Goal: Task Accomplishment & Management: Manage account settings

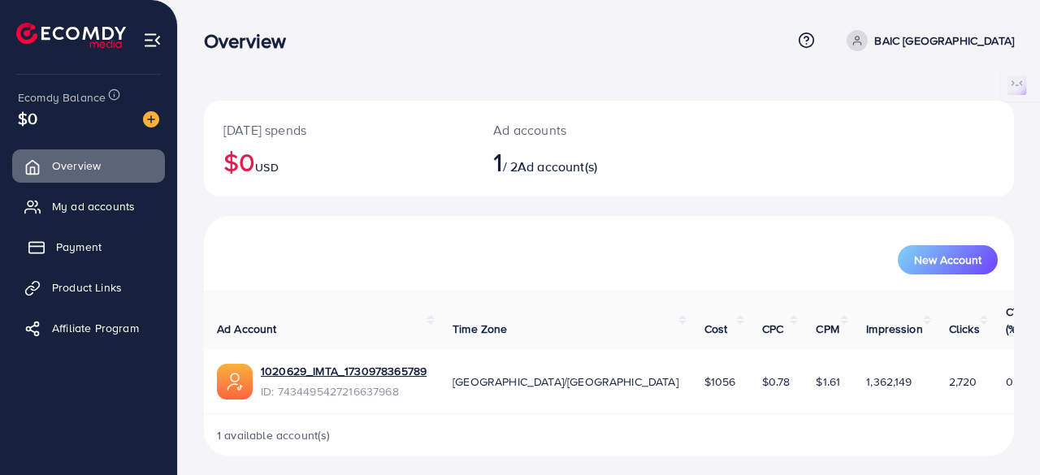
click at [102, 258] on link "Payment" at bounding box center [88, 247] width 153 height 32
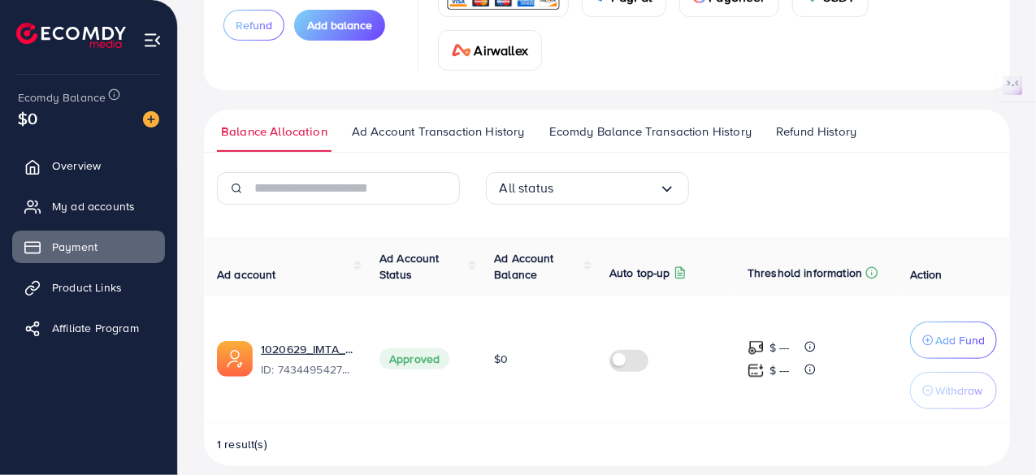
scroll to position [190, 0]
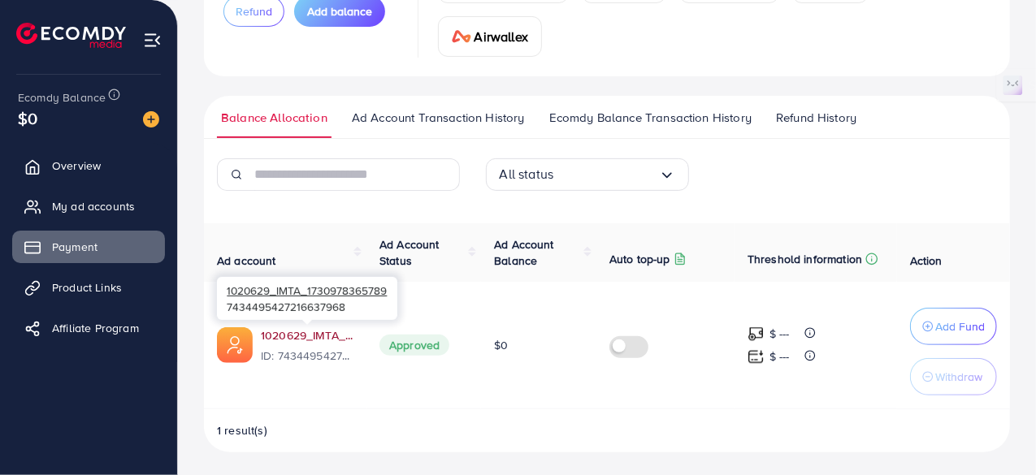
click at [292, 337] on link "1020629_IMTA_1730978365789" at bounding box center [307, 335] width 93 height 16
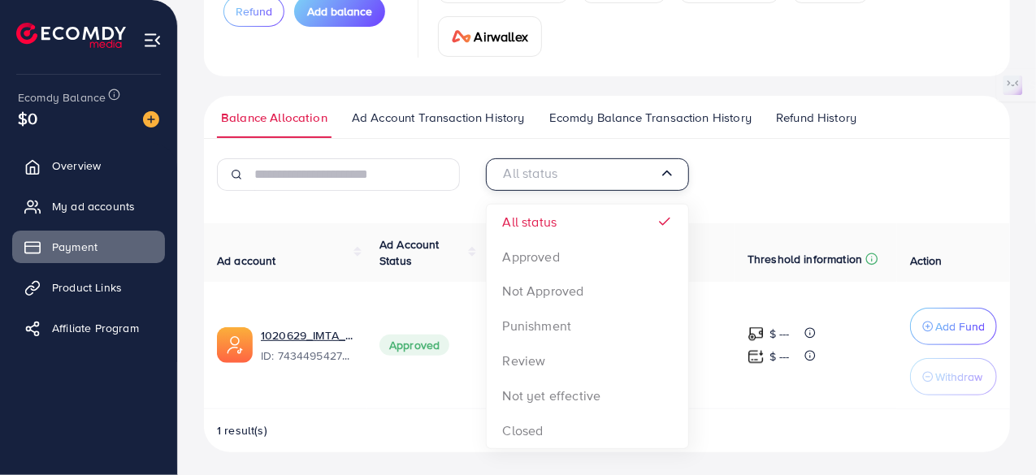
click at [565, 169] on input "Search for option" at bounding box center [578, 174] width 159 height 25
click at [635, 106] on ul "Balance Allocation Ad Account Transaction History Ecomdy Balance Transaction Hi…" at bounding box center [607, 117] width 806 height 43
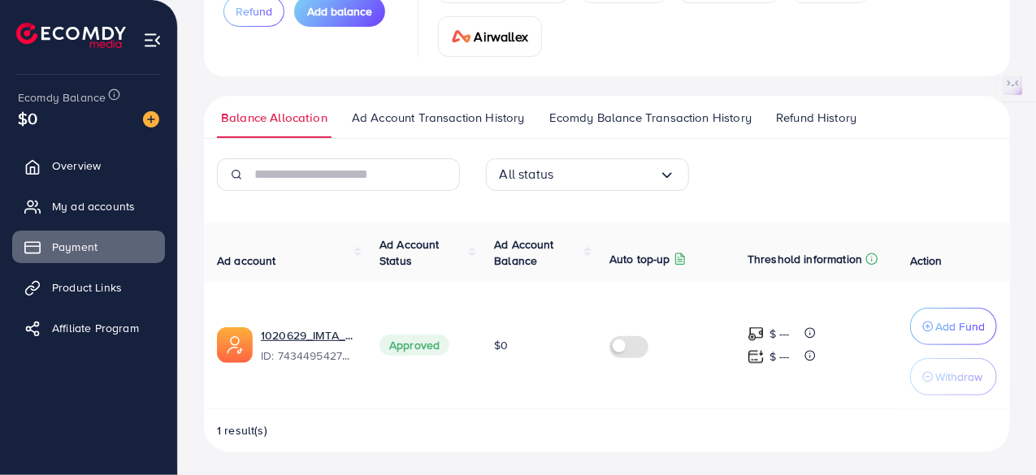
click at [642, 115] on span "Ecomdy Balance Transaction History" at bounding box center [650, 118] width 202 height 18
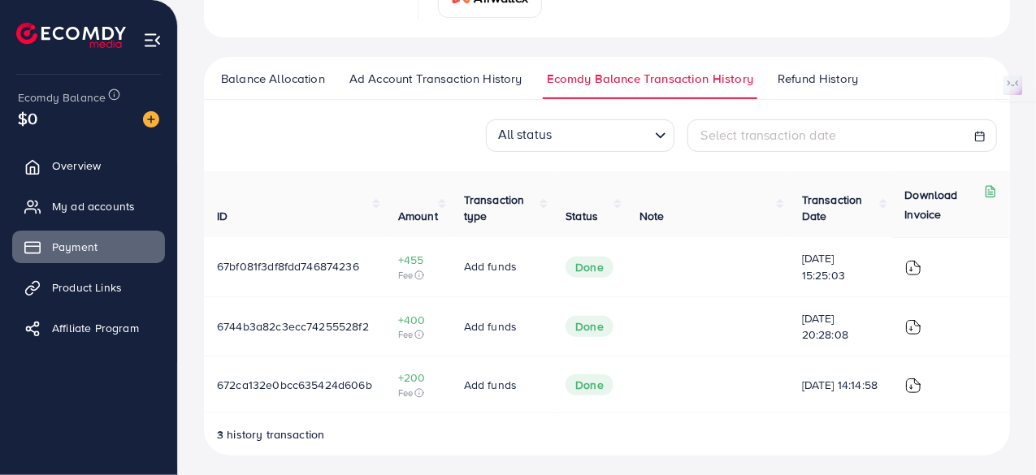
scroll to position [236, 0]
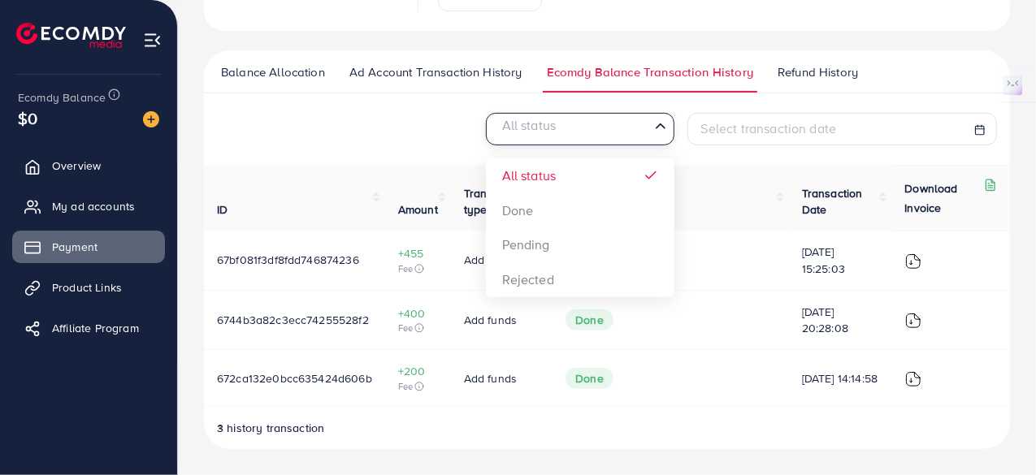
click at [633, 131] on input "Search for option" at bounding box center [570, 129] width 155 height 25
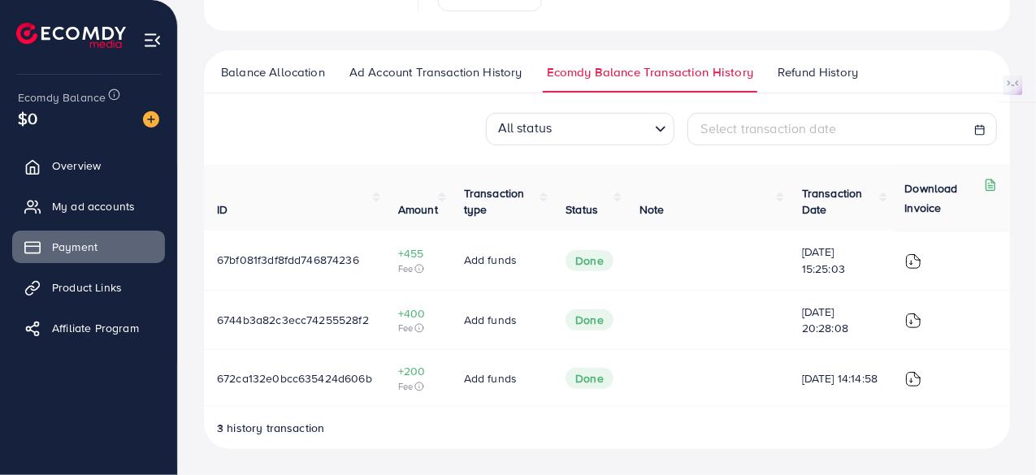
click at [792, 116] on div "Select transaction date" at bounding box center [841, 129] width 309 height 32
click at [253, 82] on link "Balance Allocation" at bounding box center [273, 77] width 112 height 29
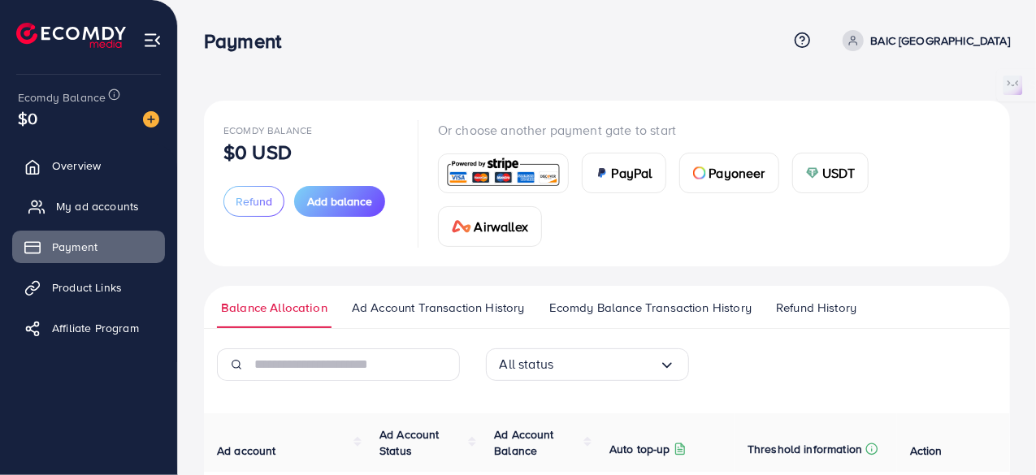
click at [86, 214] on span "My ad accounts" at bounding box center [97, 206] width 83 height 16
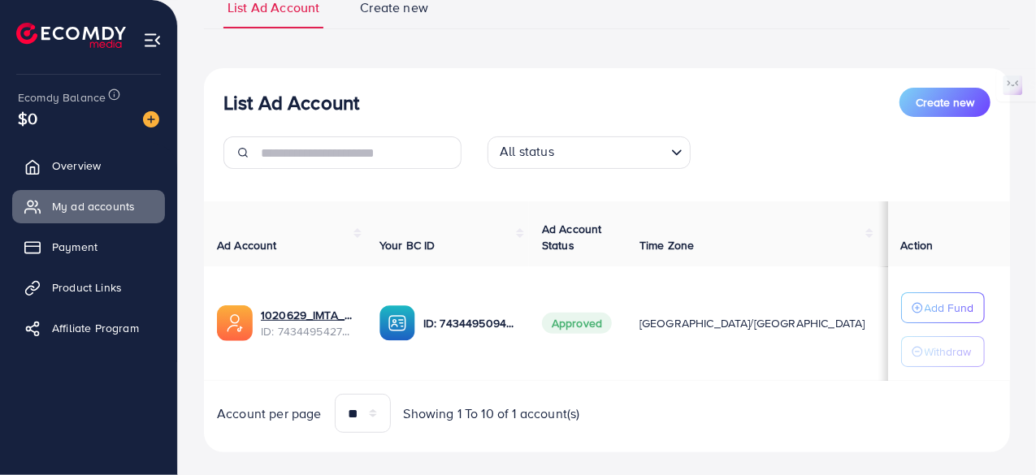
scroll to position [159, 0]
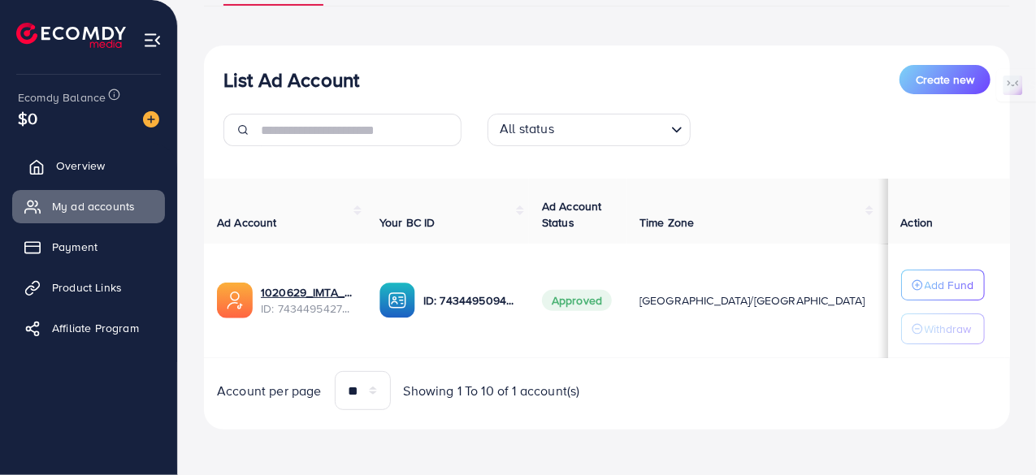
click at [91, 154] on link "Overview" at bounding box center [88, 165] width 153 height 32
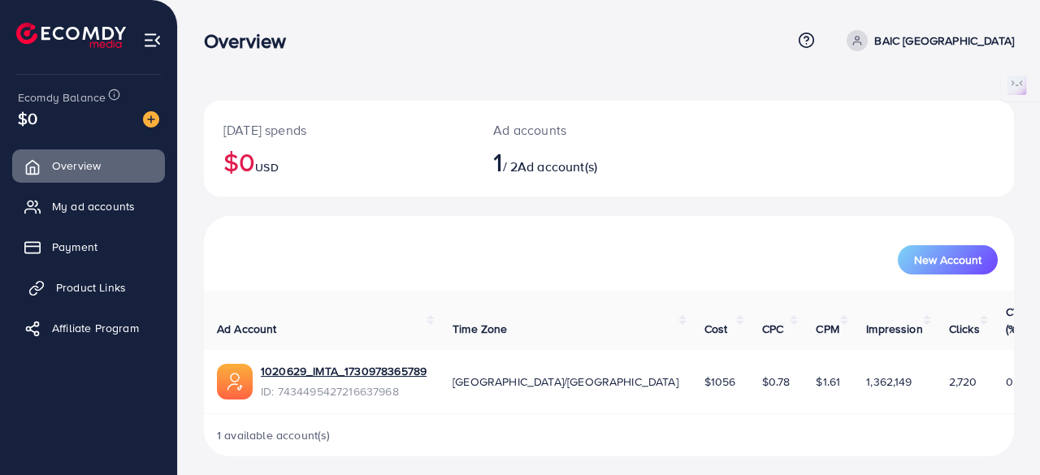
click at [154, 292] on link "Product Links" at bounding box center [88, 287] width 153 height 32
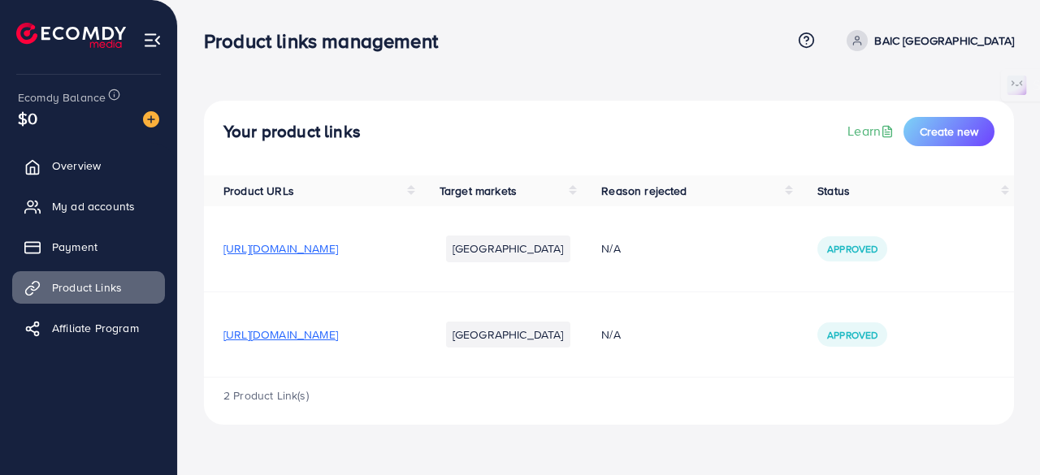
click at [146, 32] on img at bounding box center [152, 40] width 19 height 19
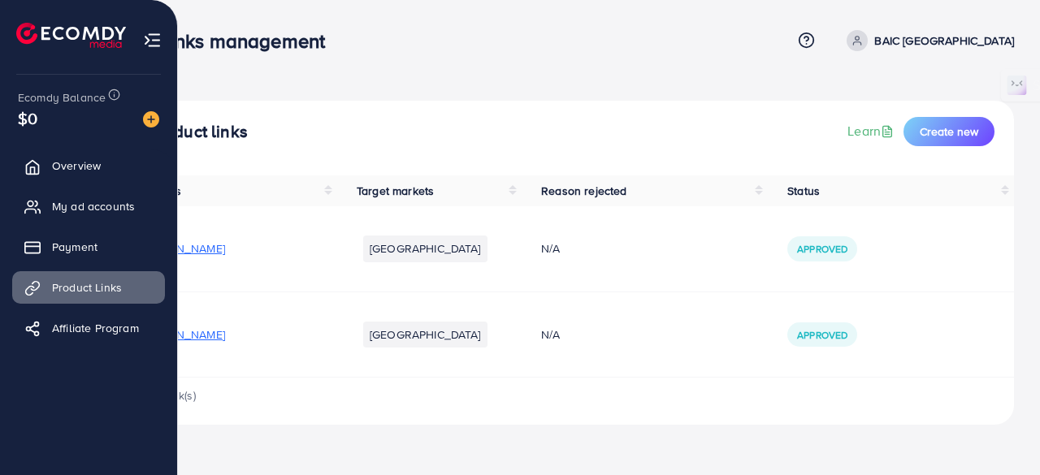
click at [22, 48] on li at bounding box center [77, 37] width 123 height 65
click at [91, 171] on span "Overview" at bounding box center [80, 166] width 49 height 16
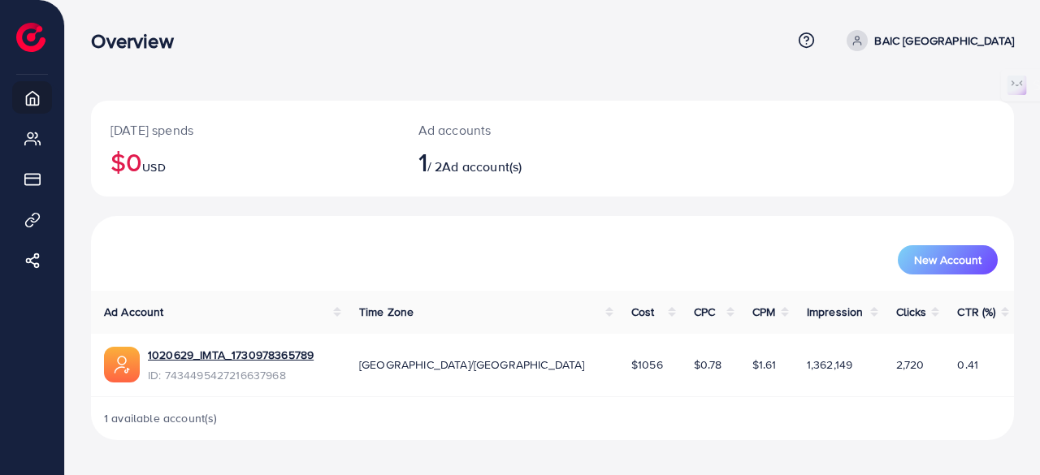
click at [459, 166] on span "Ad account(s)" at bounding box center [482, 167] width 80 height 18
click at [188, 417] on span "1 available account(s)" at bounding box center [161, 418] width 114 height 16
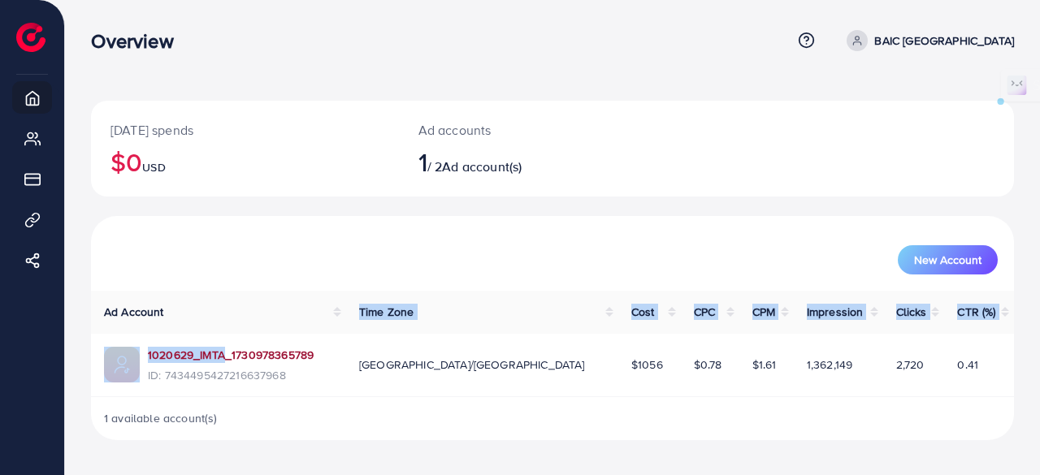
click at [215, 354] on table "Ad Account Time Zone Cost CPC CPM Impression Clicks CTR (%) 1020629_IMTA_173097…" at bounding box center [552, 344] width 923 height 106
click at [216, 355] on link "1020629_IMTA_1730978365789" at bounding box center [231, 355] width 166 height 16
click at [966, 43] on p "BAIC [GEOGRAPHIC_DATA]" at bounding box center [944, 40] width 140 height 19
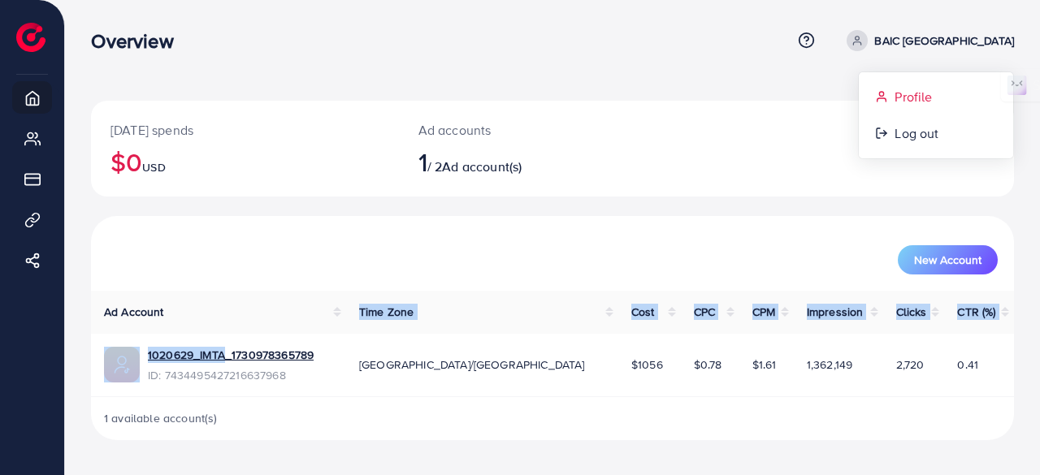
click at [916, 93] on span "Profile" at bounding box center [912, 96] width 37 height 19
select select "*********"
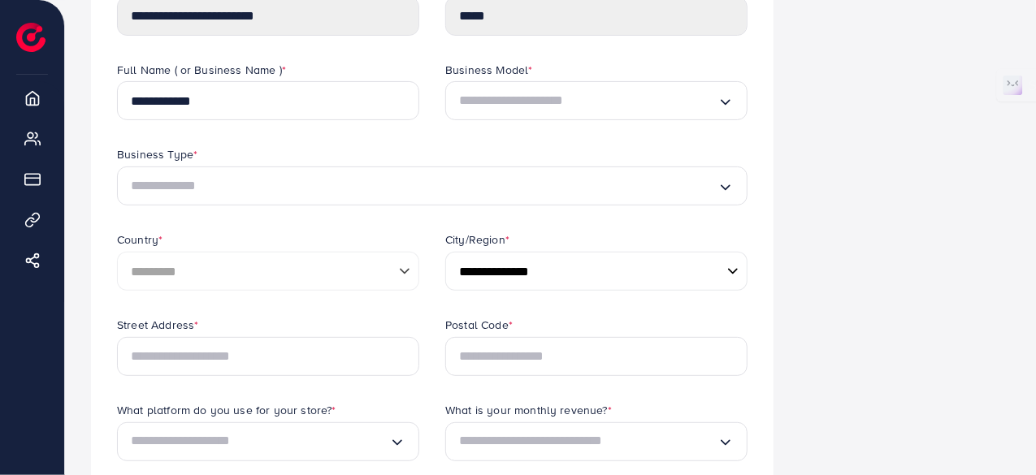
scroll to position [325, 0]
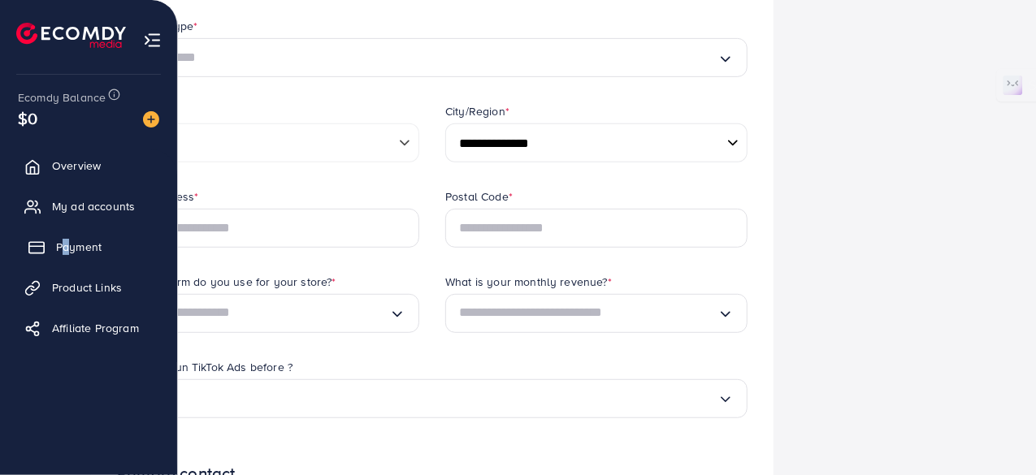
click at [67, 256] on ul "Overview My ad accounts Payment Product Links Affiliate Program" at bounding box center [88, 255] width 177 height 212
click at [67, 254] on span "Payment" at bounding box center [78, 247] width 45 height 16
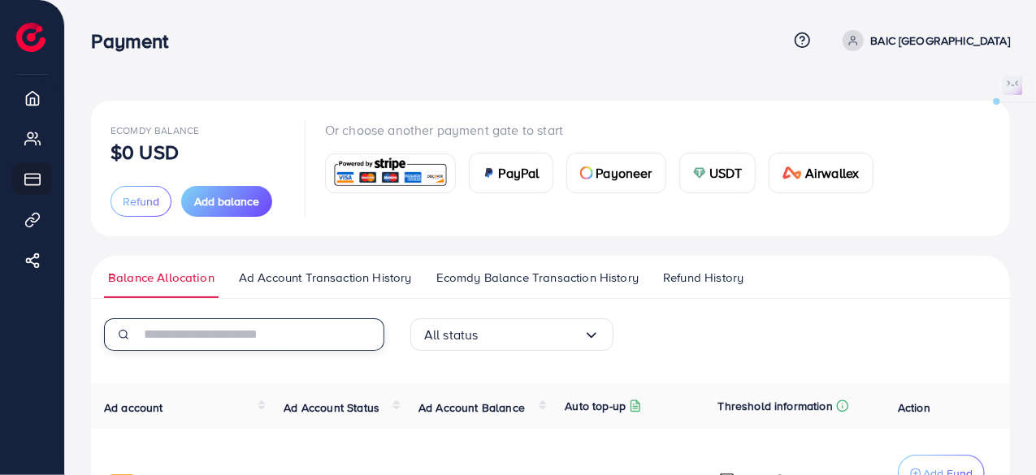
click at [258, 335] on input "text" at bounding box center [262, 334] width 243 height 32
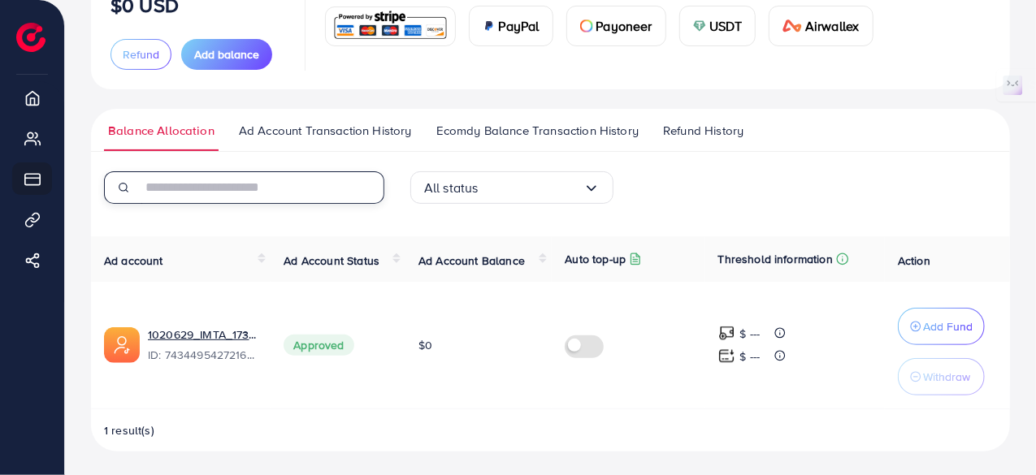
scroll to position [148, 0]
click at [472, 191] on div "All status" at bounding box center [503, 187] width 159 height 25
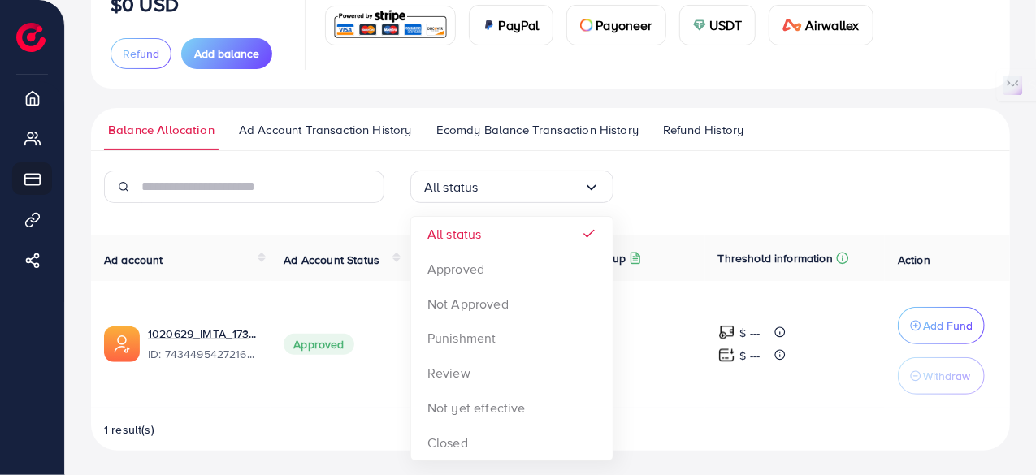
click at [341, 121] on span "Ad Account Transaction History" at bounding box center [325, 130] width 173 height 18
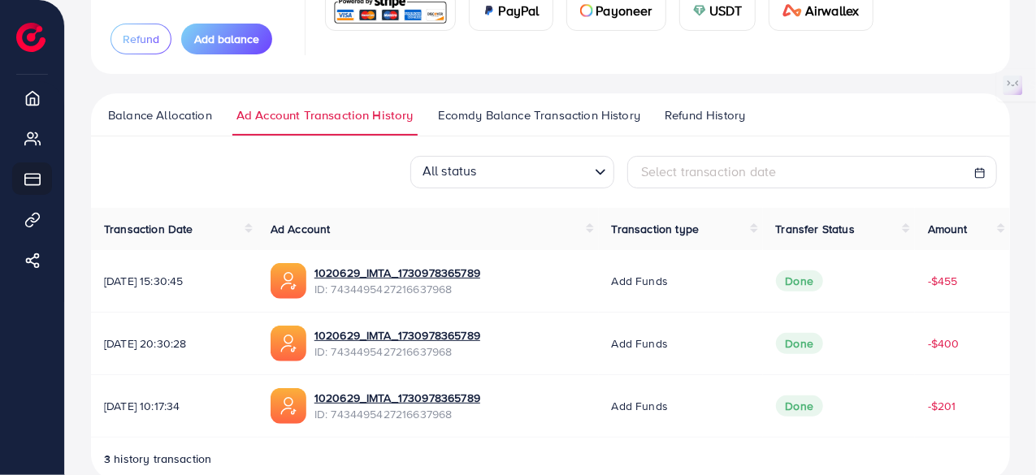
scroll to position [192, 0]
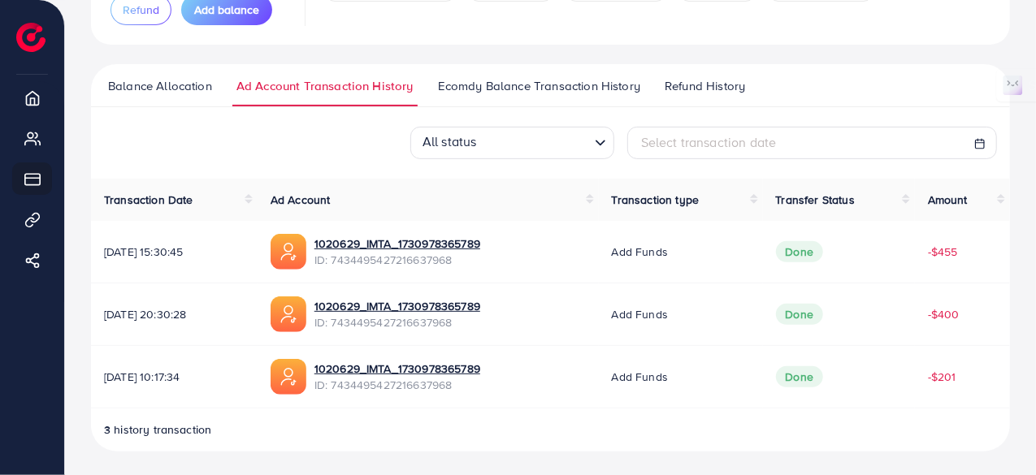
drag, startPoint x: 723, startPoint y: 142, endPoint x: 733, endPoint y: 142, distance: 9.7
click at [724, 142] on span "Select transaction date" at bounding box center [709, 142] width 136 height 18
select select "*"
select select "**"
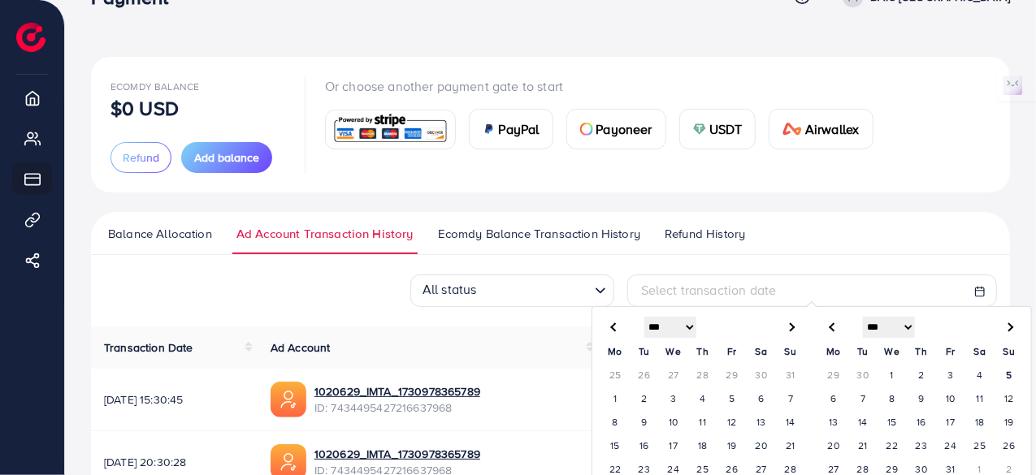
scroll to position [0, 0]
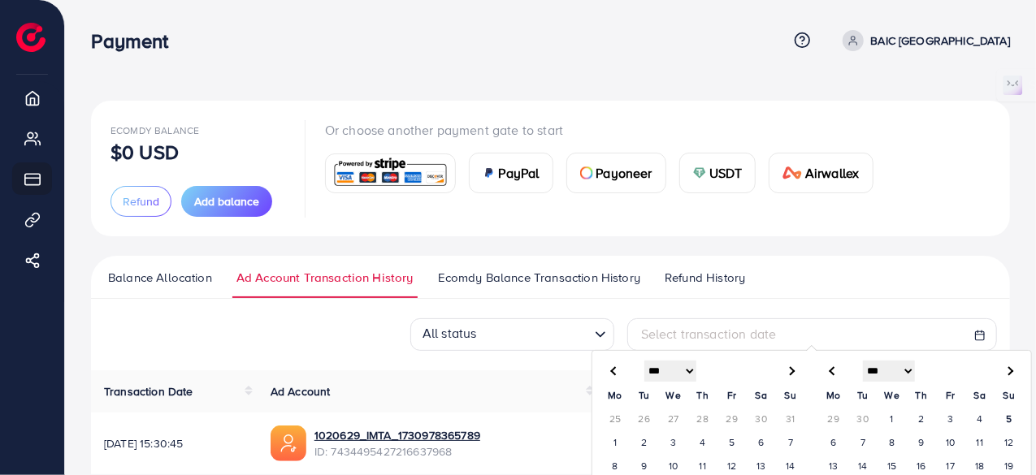
click at [495, 257] on ul "Balance Allocation Ad Account Transaction History Ecomdy Balance Transaction Hi…" at bounding box center [550, 277] width 919 height 43
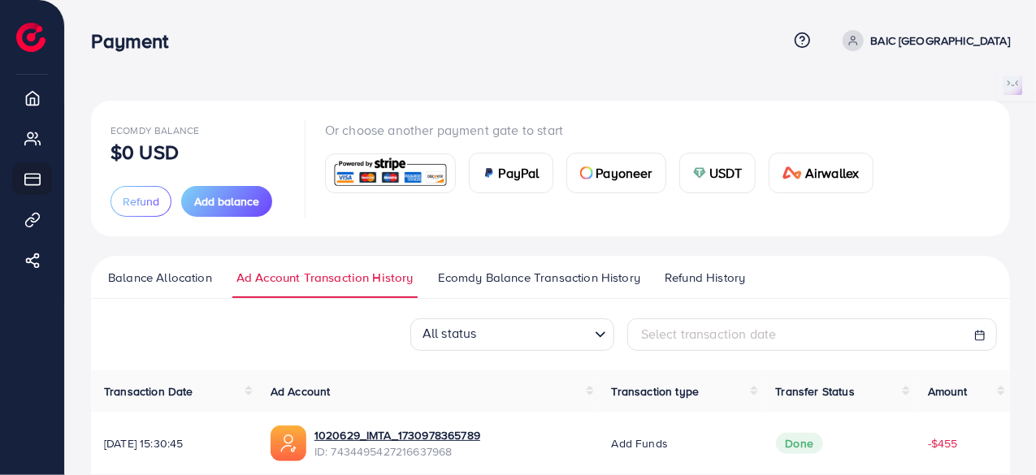
click at [494, 278] on span "Ecomdy Balance Transaction History" at bounding box center [539, 278] width 202 height 18
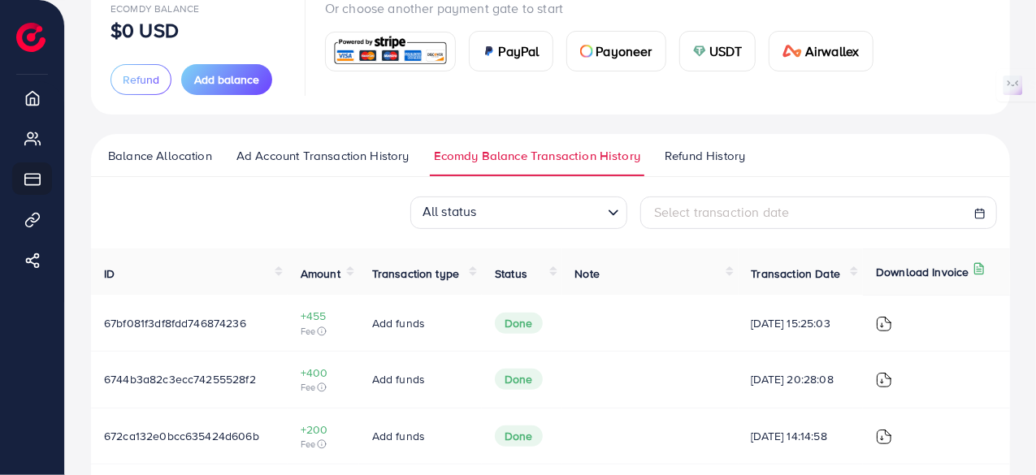
scroll to position [97, 0]
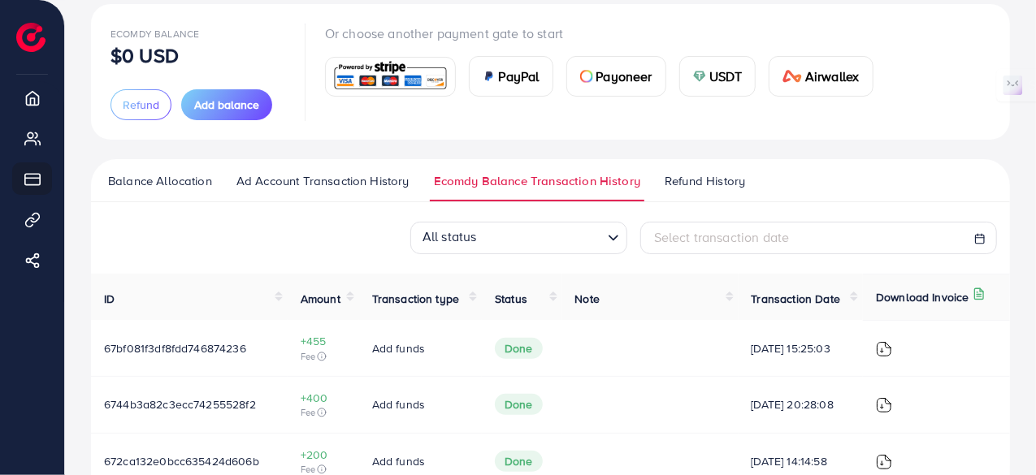
click at [660, 197] on link "Refund History" at bounding box center [704, 186] width 89 height 29
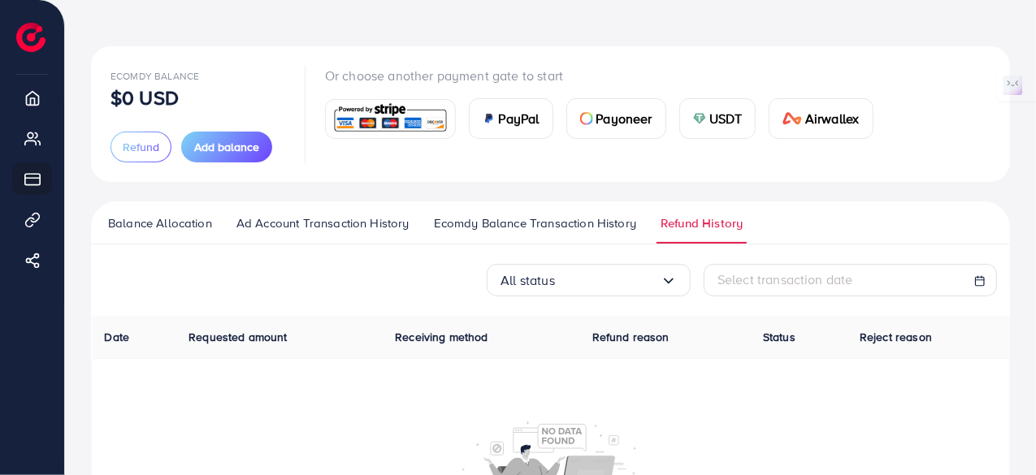
scroll to position [50, 0]
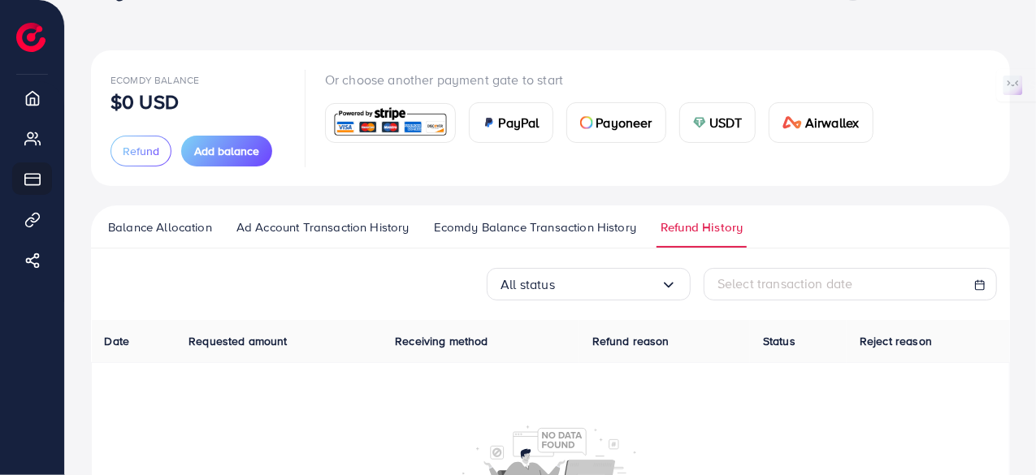
drag, startPoint x: 794, startPoint y: 286, endPoint x: 809, endPoint y: 282, distance: 15.2
click at [793, 287] on span "Select transaction date" at bounding box center [785, 284] width 136 height 18
select select "*"
select select "**"
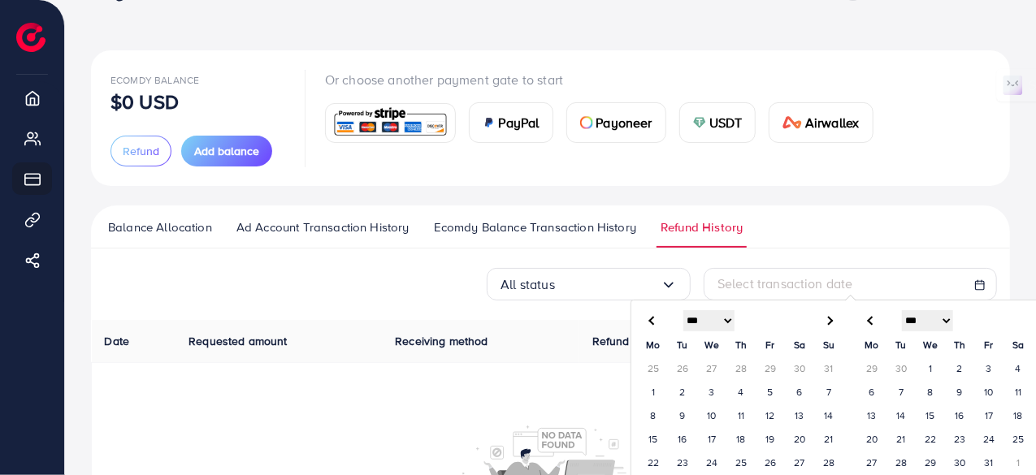
click at [651, 386] on td "1" at bounding box center [652, 392] width 29 height 24
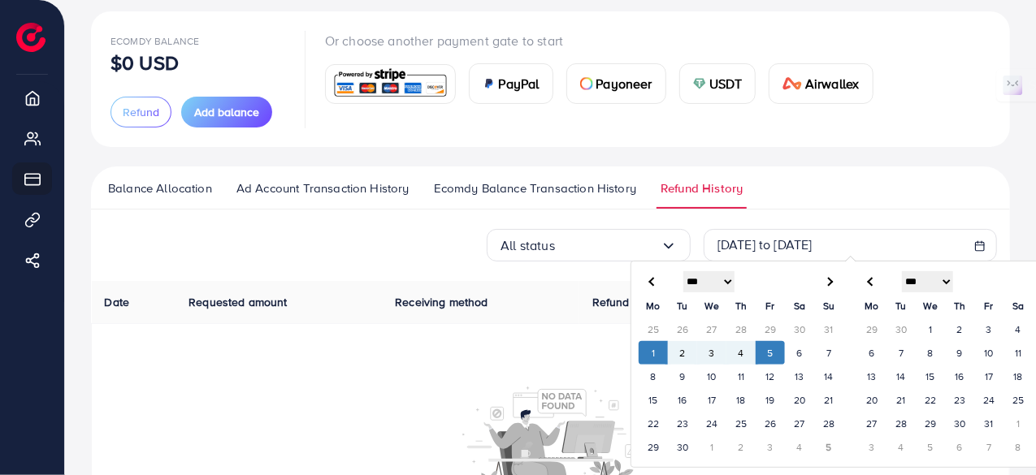
scroll to position [213, 0]
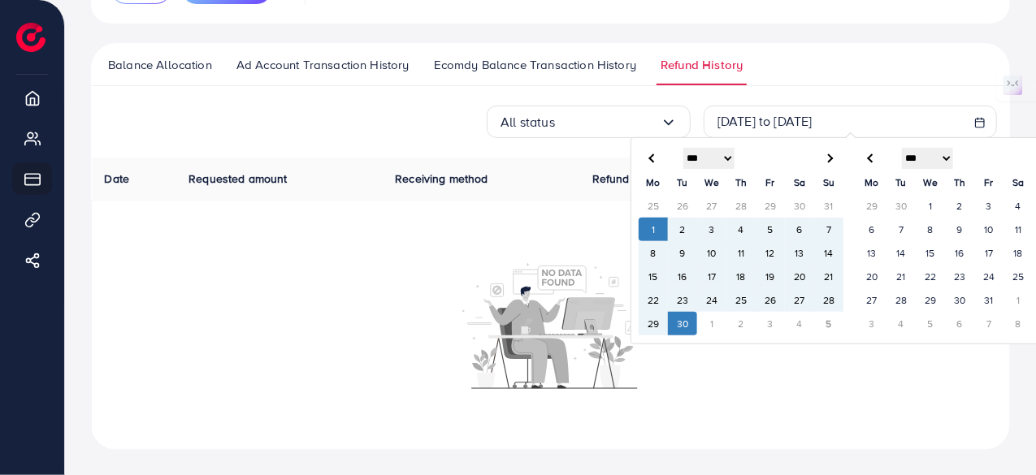
click at [680, 323] on td "30" at bounding box center [682, 324] width 29 height 24
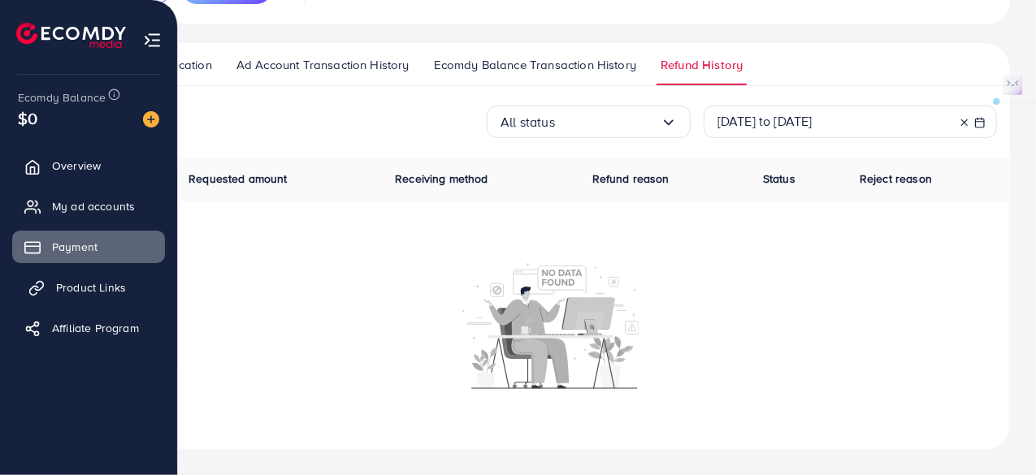
click at [76, 288] on span "Product Links" at bounding box center [91, 287] width 70 height 16
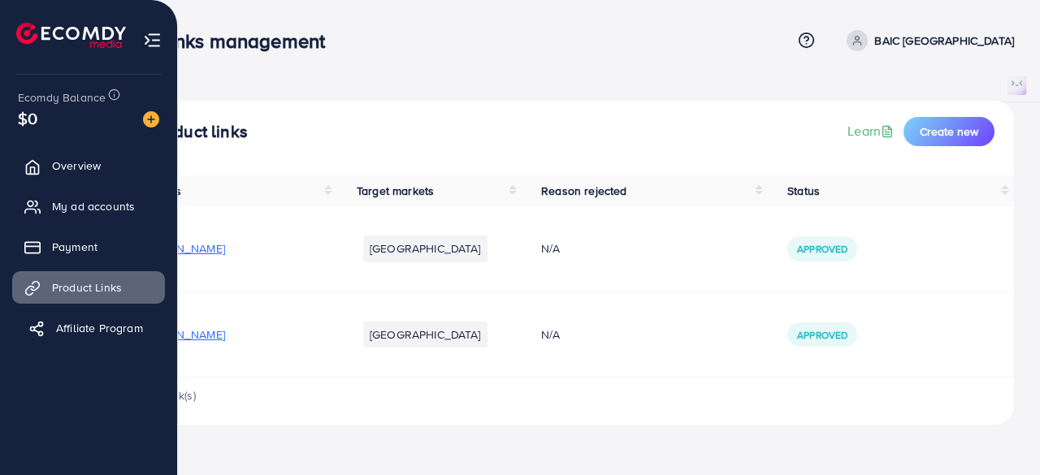
click at [79, 328] on span "Affiliate Program" at bounding box center [99, 328] width 87 height 16
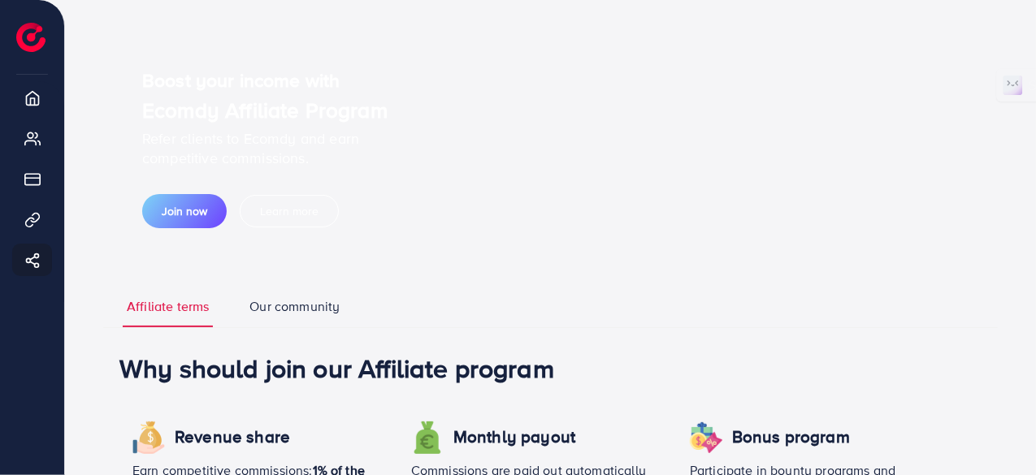
scroll to position [162, 0]
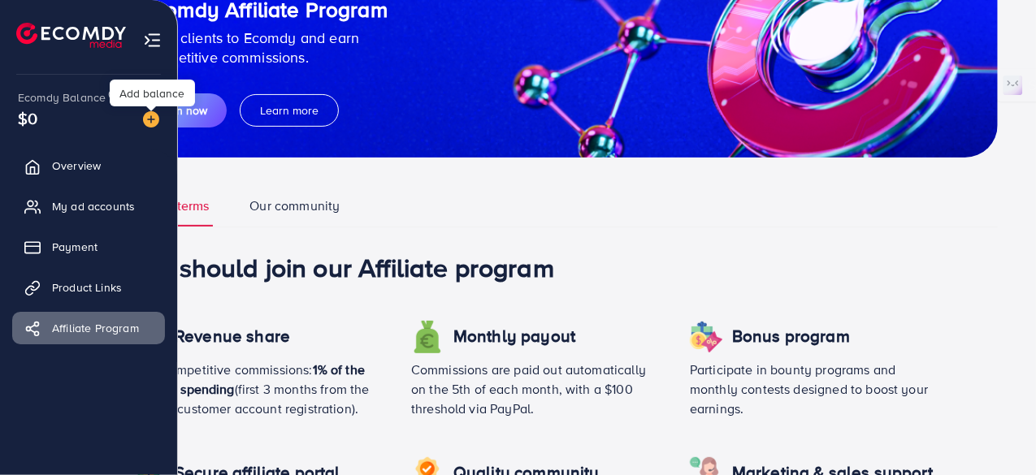
click at [154, 116] on img at bounding box center [151, 119] width 16 height 16
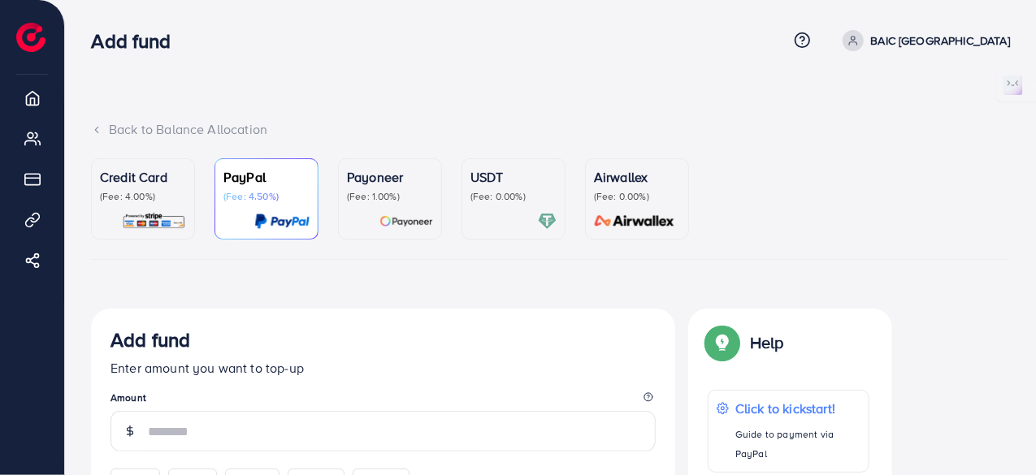
click at [97, 131] on icon at bounding box center [96, 129] width 11 height 11
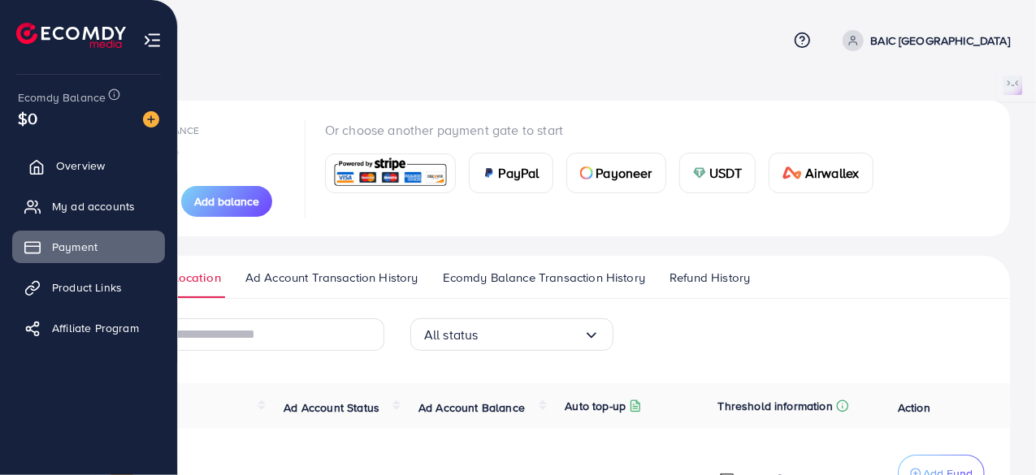
click at [88, 171] on span "Overview" at bounding box center [80, 166] width 49 height 16
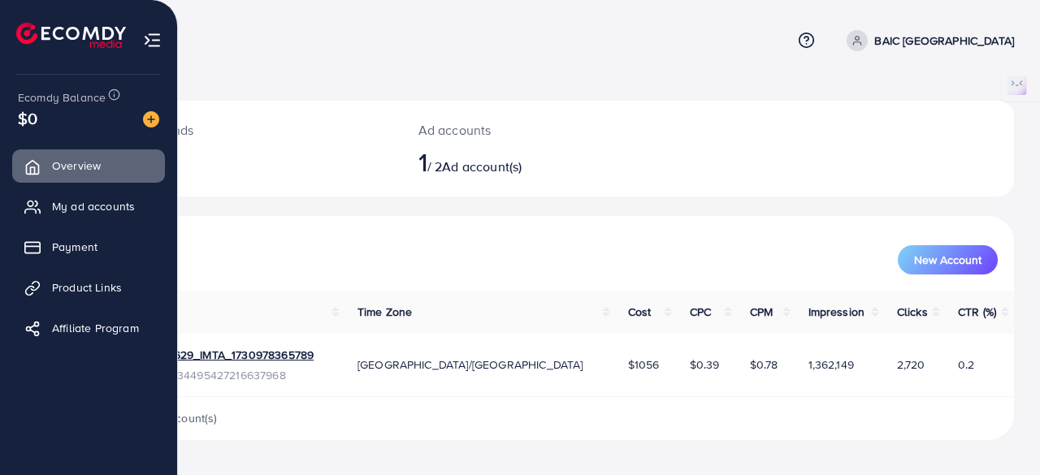
click at [28, 40] on img at bounding box center [71, 35] width 110 height 25
click at [41, 32] on img at bounding box center [71, 35] width 110 height 25
click at [75, 253] on span "Payment" at bounding box center [78, 247] width 45 height 16
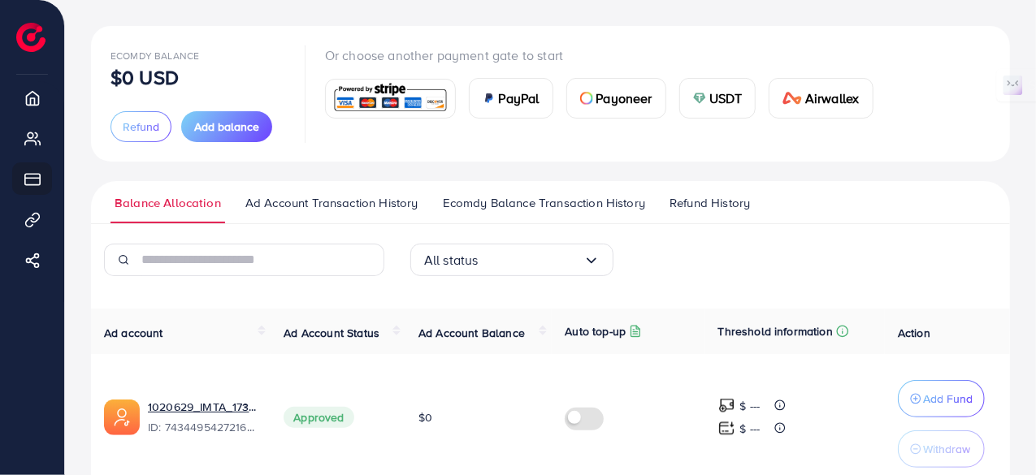
scroll to position [148, 0]
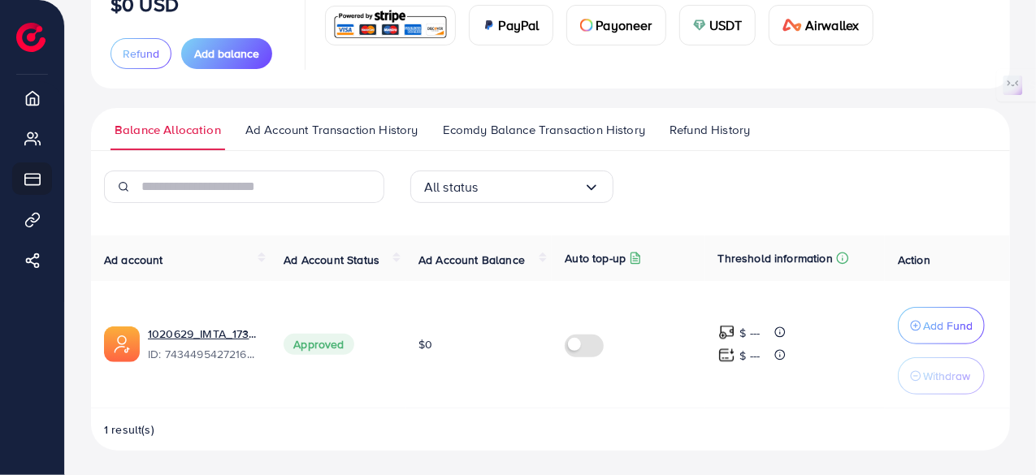
click at [134, 430] on span "1 result(s)" at bounding box center [129, 430] width 50 height 16
click at [272, 147] on link "Ad Account Transaction History" at bounding box center [331, 135] width 181 height 29
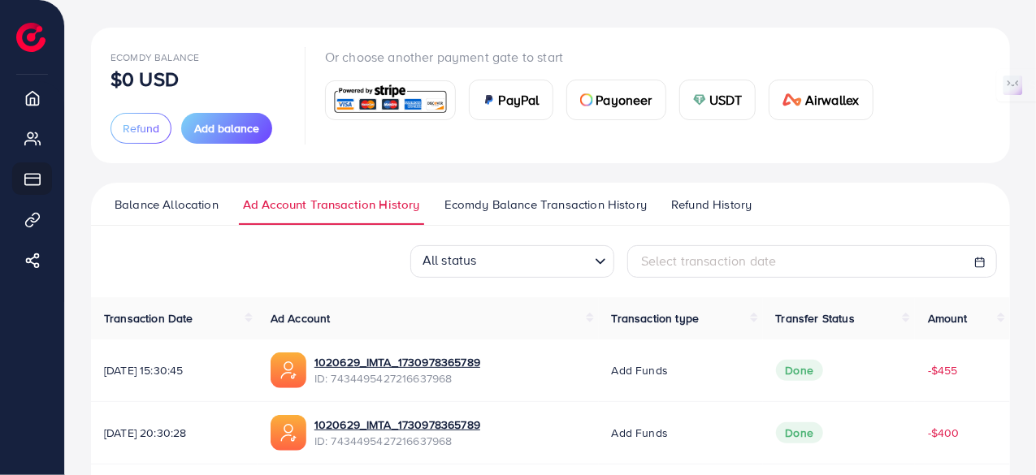
scroll to position [192, 0]
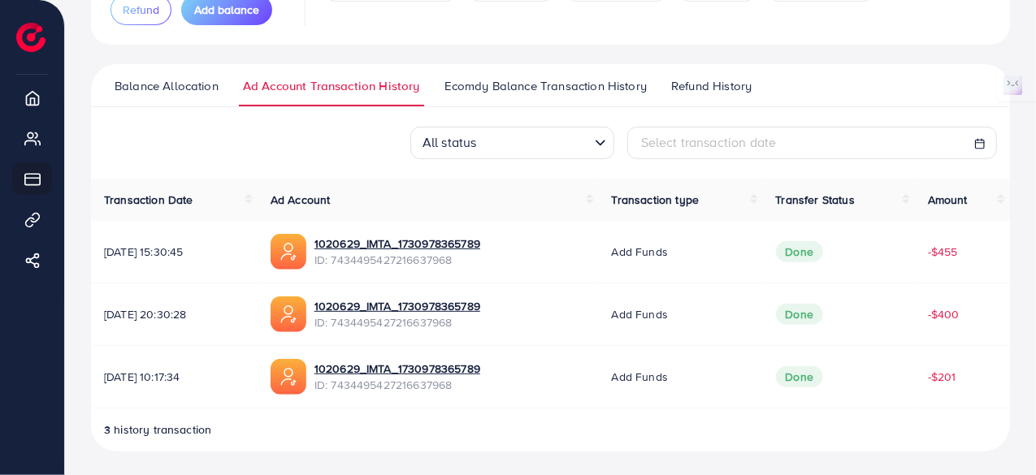
click at [589, 142] on div "All status Loading..." at bounding box center [512, 143] width 204 height 32
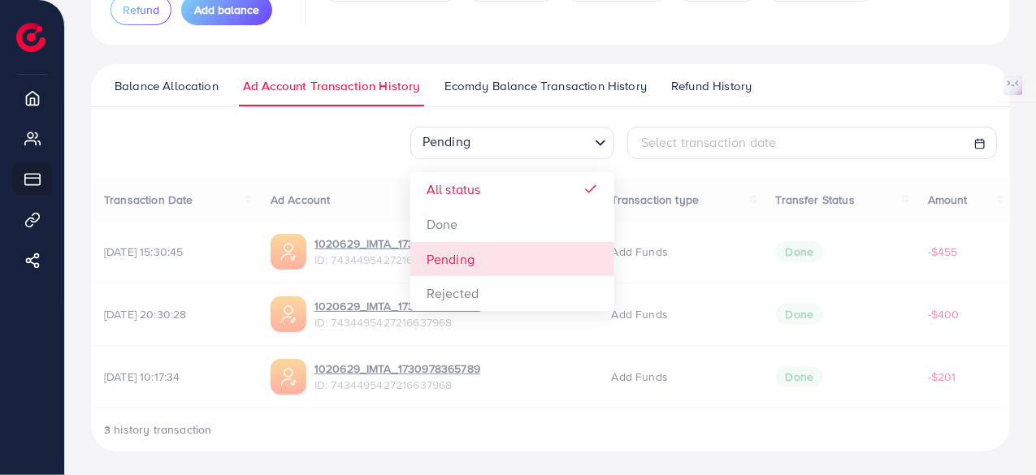
click at [510, 246] on div "Pending Loading... All status Done Pending Rejected Select transaction date Tra…" at bounding box center [550, 289] width 919 height 325
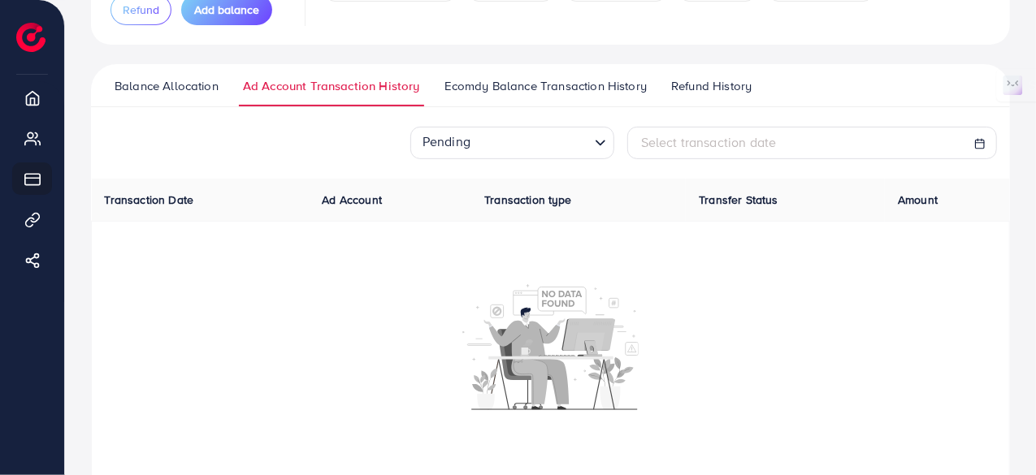
click at [595, 166] on div "Pending Loading... Select transaction date Transaction Date Ad Account Transact…" at bounding box center [550, 315] width 919 height 377
click at [594, 154] on div "Pending Loading..." at bounding box center [512, 143] width 204 height 32
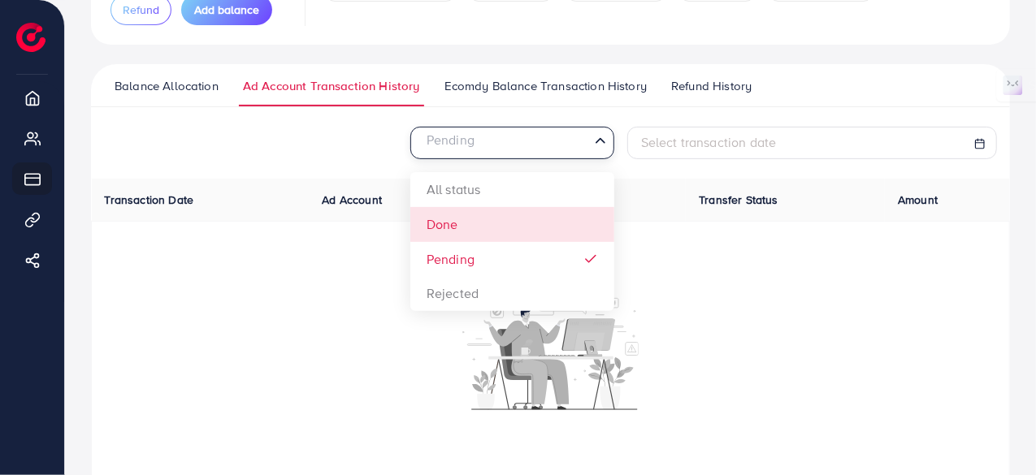
click at [530, 230] on div "Pending Loading... All status Done Pending Rejected Select transaction date Tra…" at bounding box center [550, 315] width 919 height 377
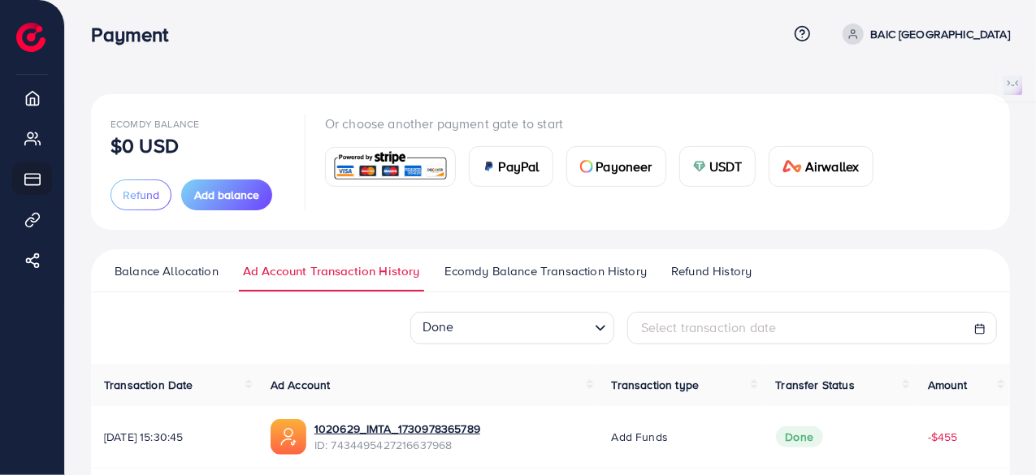
scroll to position [0, 0]
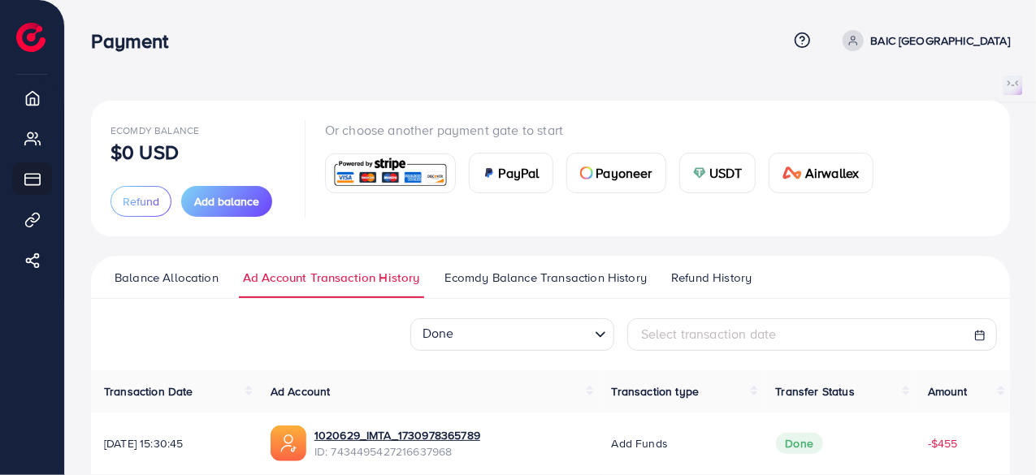
click at [517, 288] on link "Ecomdy Balance Transaction History" at bounding box center [545, 283] width 210 height 29
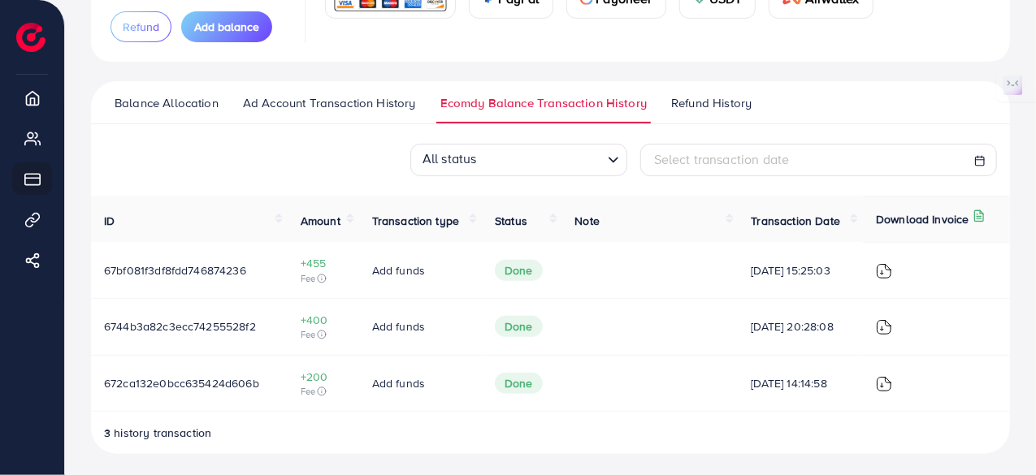
scroll to position [178, 0]
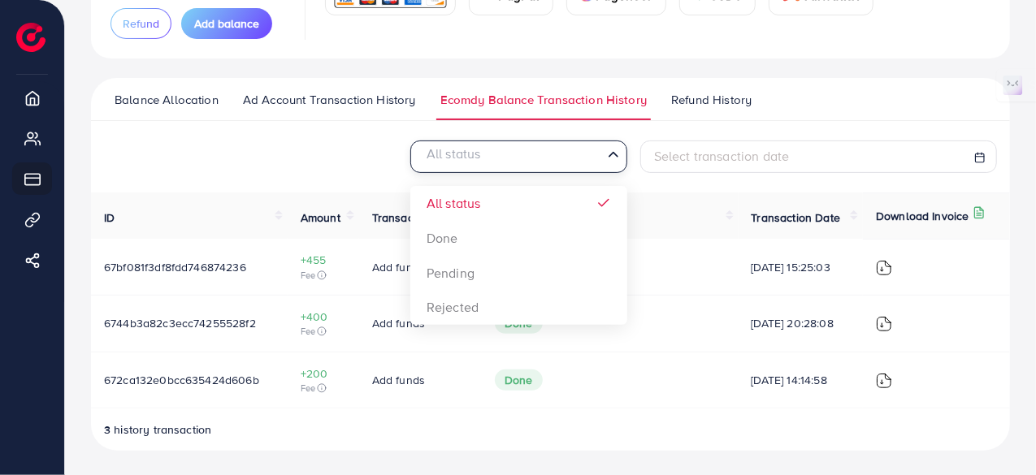
click at [550, 148] on input "Search for option" at bounding box center [509, 157] width 184 height 25
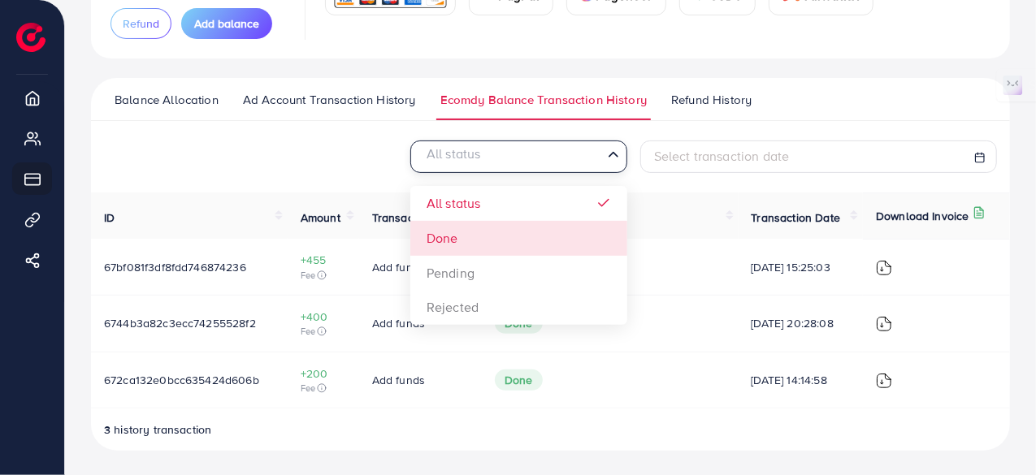
click at [516, 228] on div "All status Loading... All status Done Pending Rejected Select transaction date …" at bounding box center [550, 296] width 919 height 310
